Goal: Check status: Check status

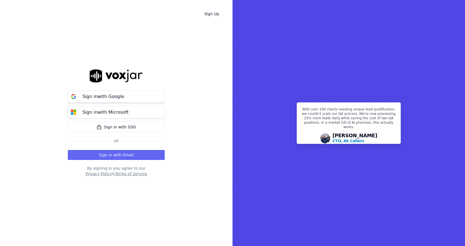
click at [129, 96] on button "Sign in with Google" at bounding box center [116, 96] width 97 height 12
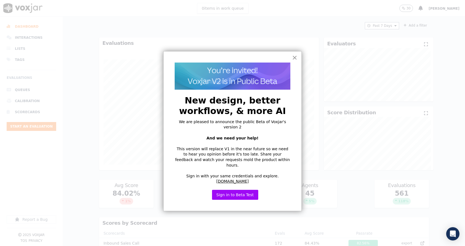
click at [293, 57] on button "×" at bounding box center [294, 57] width 5 height 9
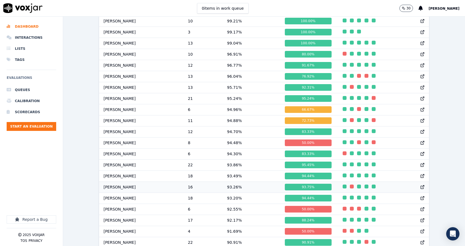
scroll to position [332, 0]
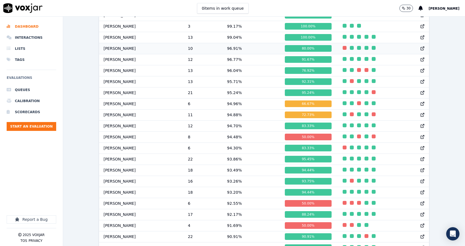
click at [299, 52] on div "80.00 %" at bounding box center [308, 48] width 47 height 7
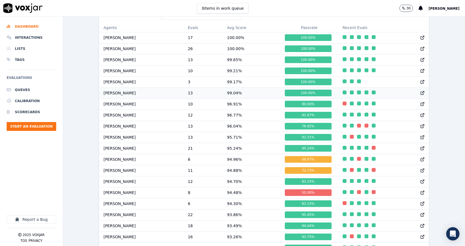
scroll to position [249, 0]
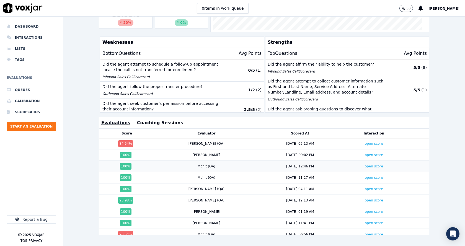
scroll to position [123, 0]
click at [365, 142] on link "open score" at bounding box center [374, 144] width 18 height 4
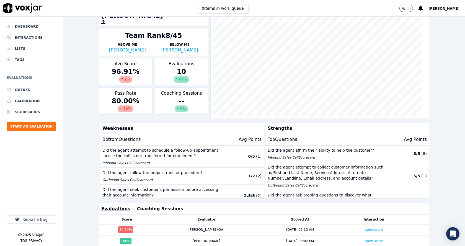
scroll to position [0, 0]
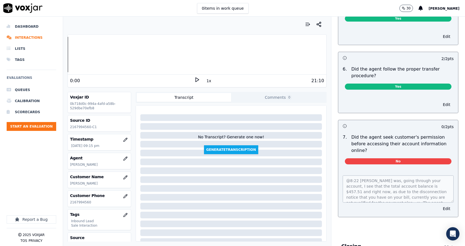
scroll to position [1025, 0]
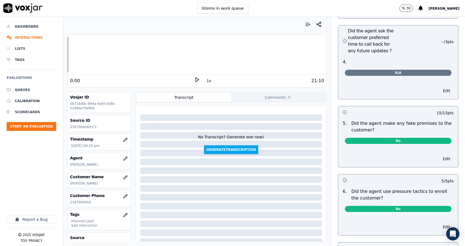
scroll to position [1634, 0]
